Goal: Information Seeking & Learning: Understand process/instructions

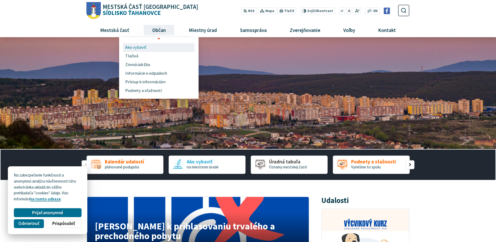
click at [134, 45] on span "Ako vybaviť" at bounding box center [135, 47] width 21 height 9
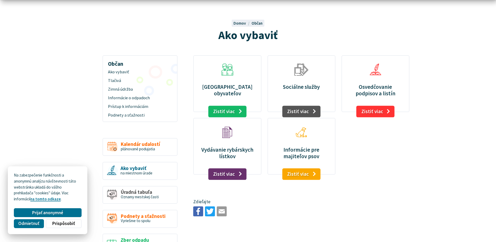
scroll to position [52, 0]
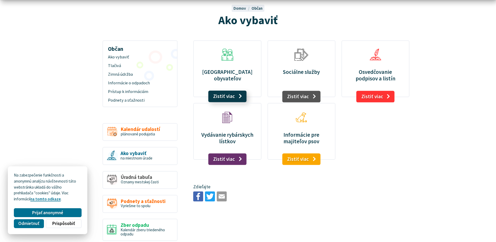
click at [235, 96] on link "Zistiť viac" at bounding box center [227, 97] width 38 height 12
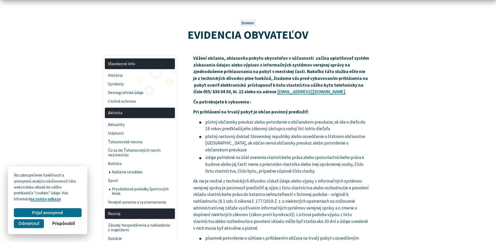
scroll to position [52, 0]
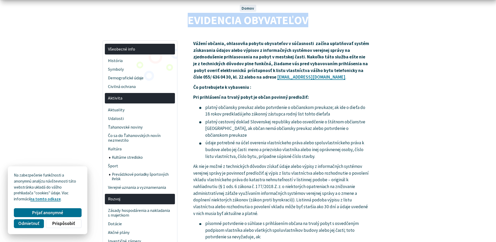
drag, startPoint x: 189, startPoint y: 22, endPoint x: 314, endPoint y: 20, distance: 124.6
click at [314, 20] on h1 "EVIDENCIA OBYVATEĽOV" at bounding box center [248, 20] width 291 height 13
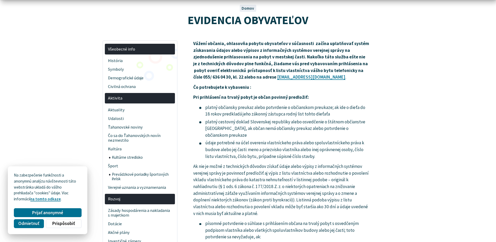
drag, startPoint x: 314, startPoint y: 20, endPoint x: 417, endPoint y: 110, distance: 137.6
drag, startPoint x: 205, startPoint y: 143, endPoint x: 342, endPoint y: 159, distance: 138.0
click at [342, 159] on li "údaje potrebné na účel overenia vlastníckeho práva alebo spoluvlastníckeho práv…" at bounding box center [284, 149] width 171 height 20
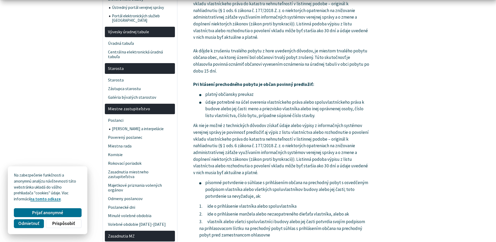
scroll to position [523, 0]
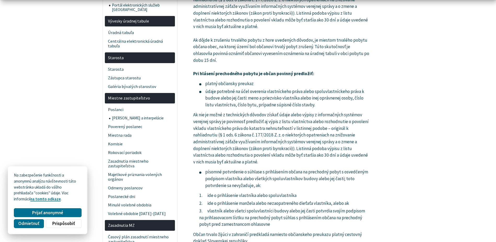
drag, startPoint x: 206, startPoint y: 84, endPoint x: 333, endPoint y: 106, distance: 128.8
click at [333, 106] on ul "platný občiansky preukaz údaje potrebné na účel overenia vlastníckeho práva ale…" at bounding box center [281, 94] width 177 height 28
drag, startPoint x: 333, startPoint y: 106, endPoint x: 230, endPoint y: 124, distance: 104.8
click at [230, 124] on p "Ak nie je možné z technických dôvodov získať údaje alebo výpisy z informačných …" at bounding box center [281, 138] width 177 height 54
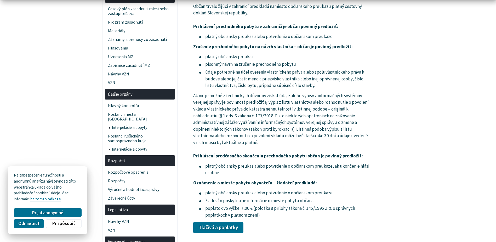
scroll to position [759, 0]
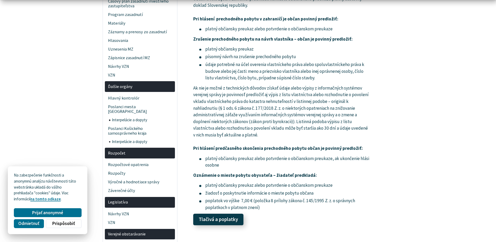
click at [222, 223] on link "Tlačivá a poplatky" at bounding box center [218, 219] width 50 height 12
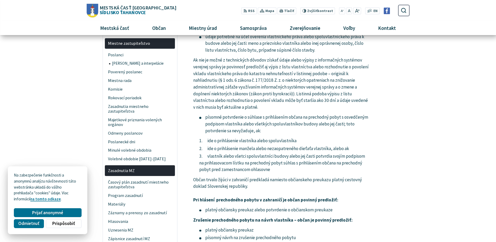
scroll to position [523, 0]
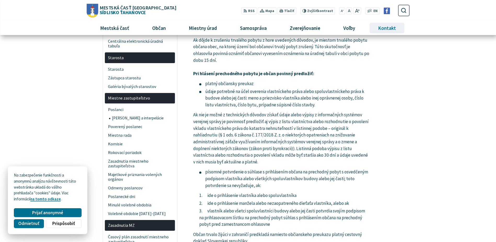
click at [393, 27] on span "Kontakt" at bounding box center [387, 28] width 22 height 14
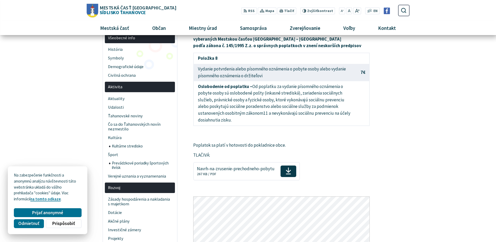
scroll to position [52, 0]
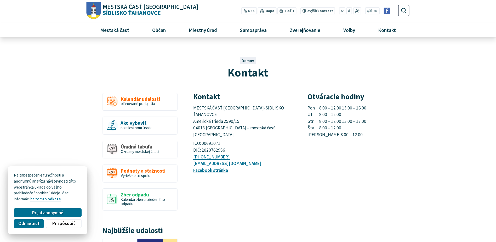
drag, startPoint x: 320, startPoint y: 107, endPoint x: 374, endPoint y: 109, distance: 54.5
click at [374, 109] on p "Pon 8.00 – 12.00 13.00 – 16.00 Ut 8.00 – 12.00 Str 8.00 – 12.00 13.00 – 17.00 Š…" at bounding box center [359, 121] width 102 height 33
drag, startPoint x: 374, startPoint y: 109, endPoint x: 397, endPoint y: 138, distance: 36.9
click at [397, 138] on div "Otváracie hodiny Pon 8.00 – 12.00 13.00 – 16.00 Ut 8.00 – 12.00 Str 8.00 – 12.0…" at bounding box center [359, 133] width 102 height 81
drag, startPoint x: 324, startPoint y: 108, endPoint x: 374, endPoint y: 108, distance: 50.2
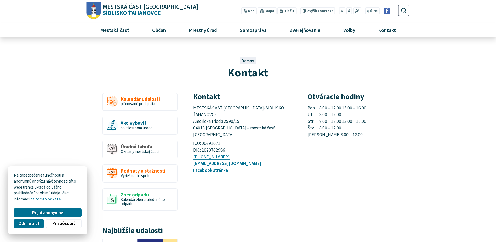
click at [374, 108] on p "Pon 8.00 – 12.00 13.00 – 16.00 Ut 8.00 – 12.00 Str 8.00 – 12.00 13.00 – 17.00 Š…" at bounding box center [359, 121] width 102 height 33
drag, startPoint x: 374, startPoint y: 108, endPoint x: 387, endPoint y: 166, distance: 59.5
click at [387, 166] on div "Kontakt MESTSKÁ ČASŤ [GEOGRAPHIC_DATA]-SÍDLISKO ŤAHANOVCE [STREET_ADDRESS] – me…" at bounding box center [301, 137] width 216 height 89
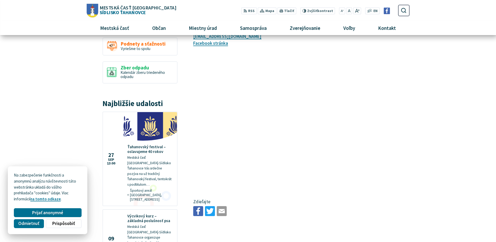
scroll to position [26, 0]
